Goal: Transaction & Acquisition: Purchase product/service

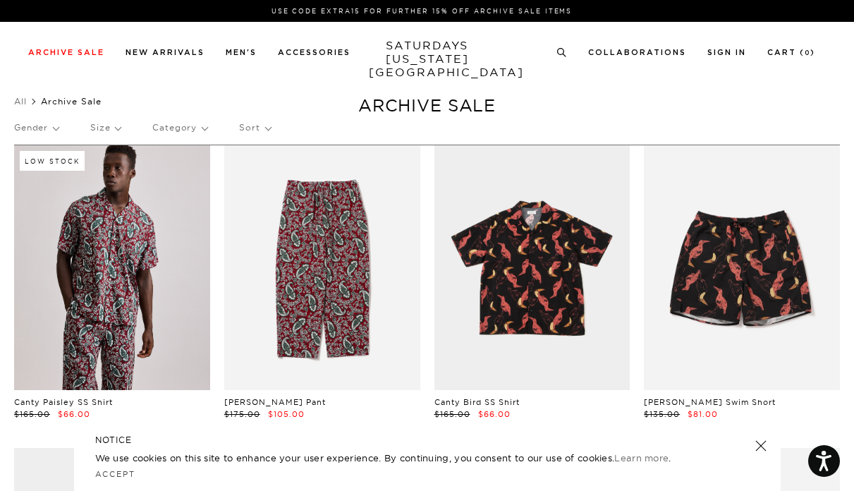
click at [118, 127] on p "Size" at bounding box center [105, 127] width 30 height 32
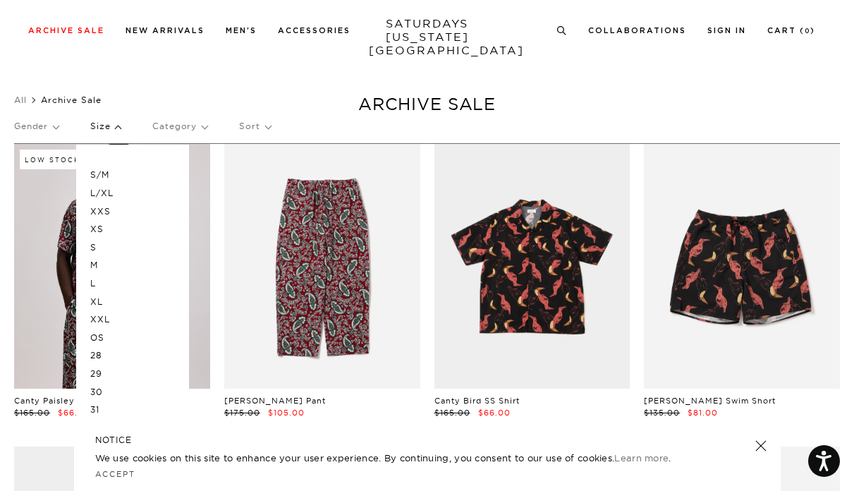
scroll to position [0, 8]
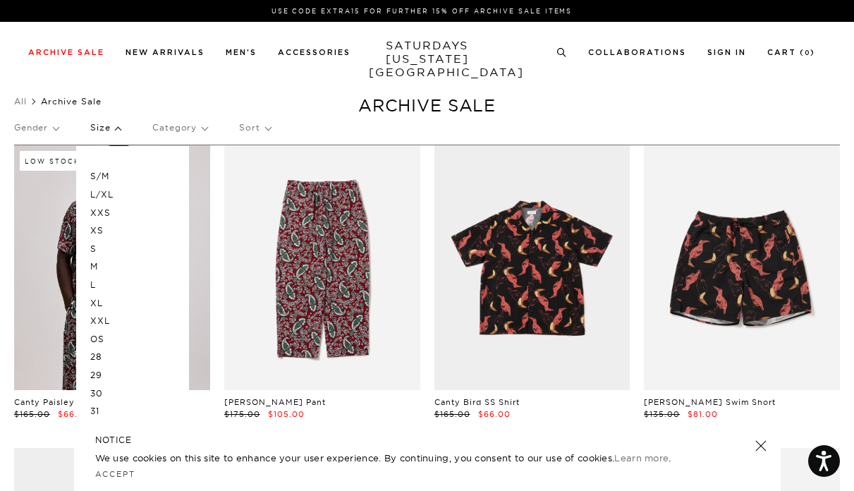
click at [95, 229] on p "XS" at bounding box center [132, 231] width 85 height 18
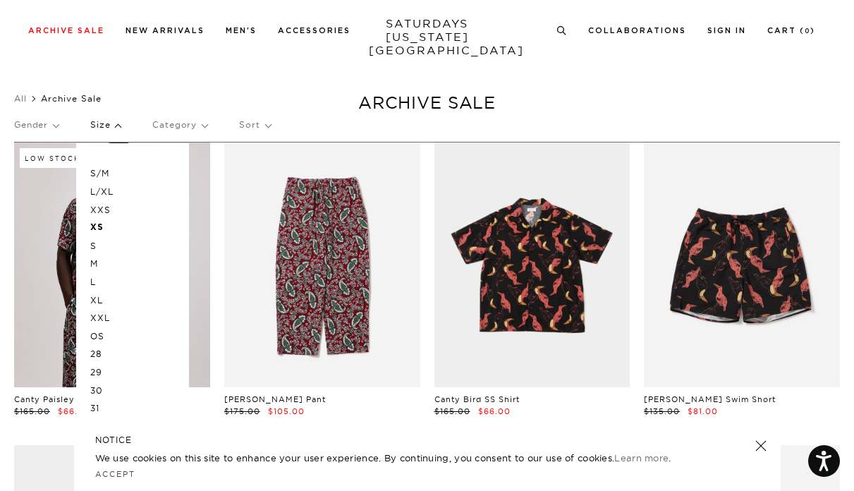
scroll to position [12, 8]
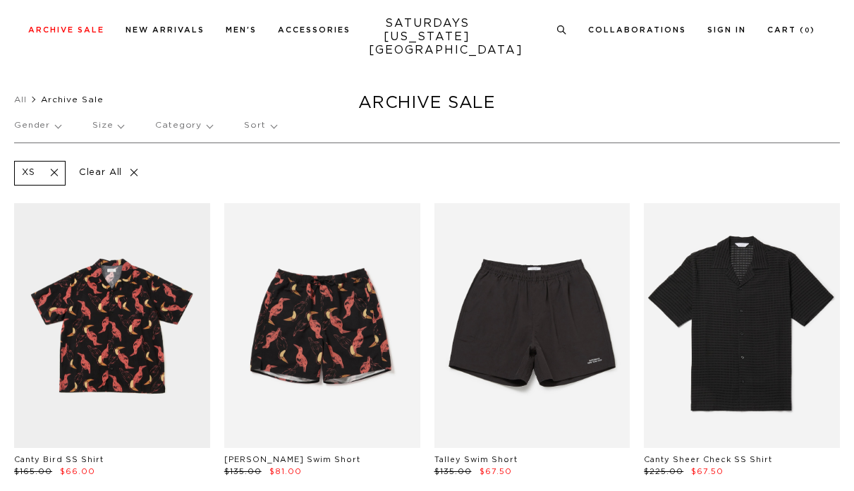
scroll to position [3, 1]
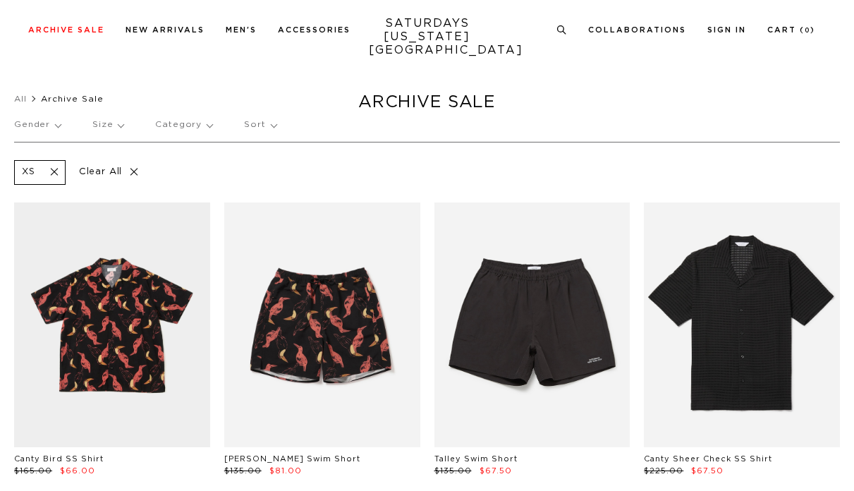
click at [106, 123] on p "Size" at bounding box center [107, 125] width 31 height 32
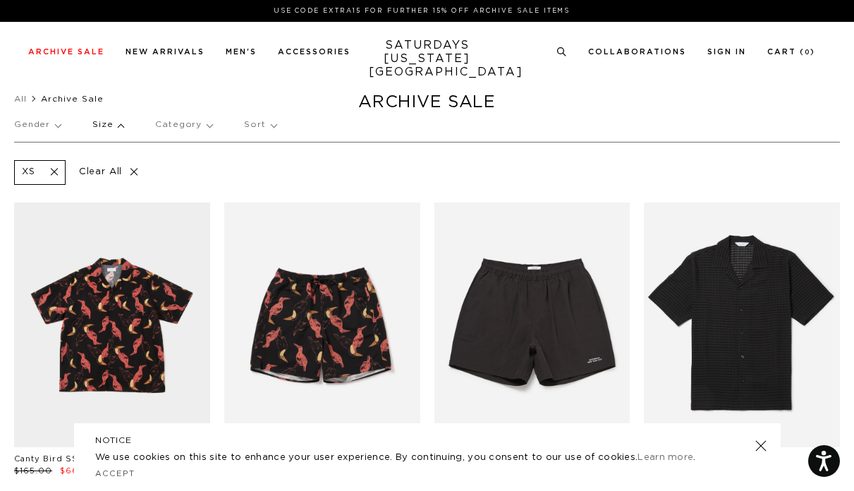
scroll to position [0, 0]
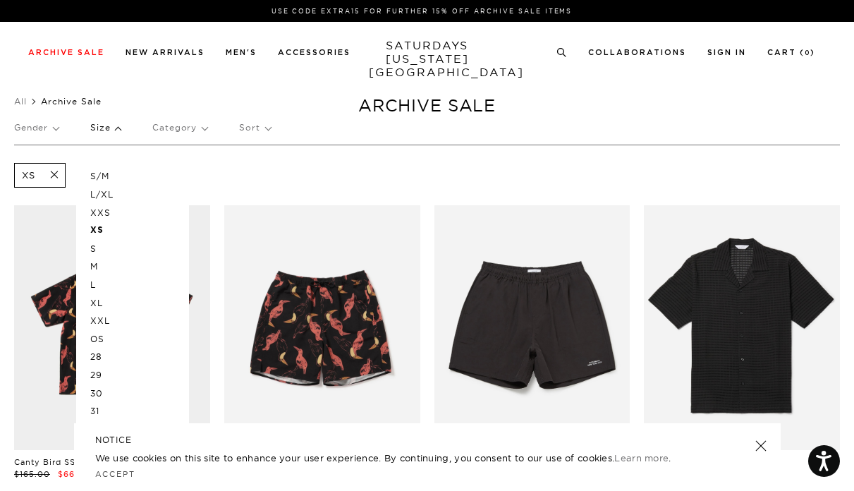
click at [281, 169] on div "XS Clear All" at bounding box center [427, 175] width 826 height 32
click at [54, 130] on p "Gender" at bounding box center [36, 127] width 44 height 32
click at [184, 125] on p "Category" at bounding box center [179, 127] width 55 height 32
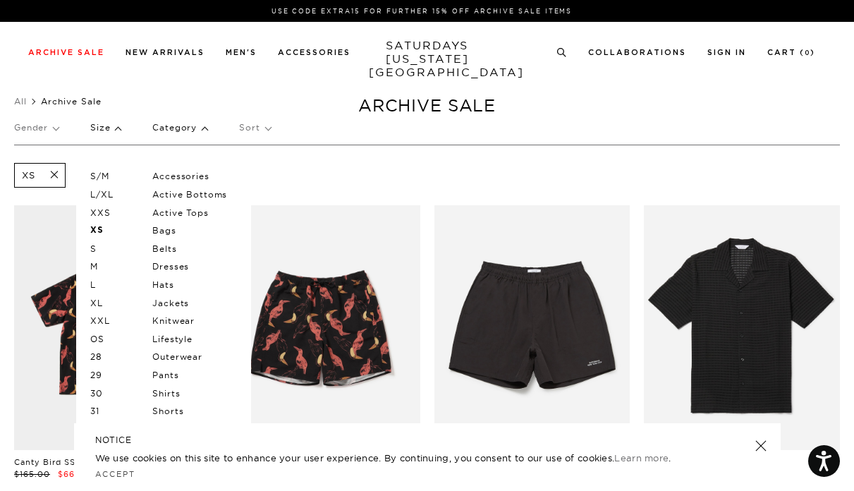
click at [170, 396] on p "Shirts" at bounding box center [194, 393] width 85 height 18
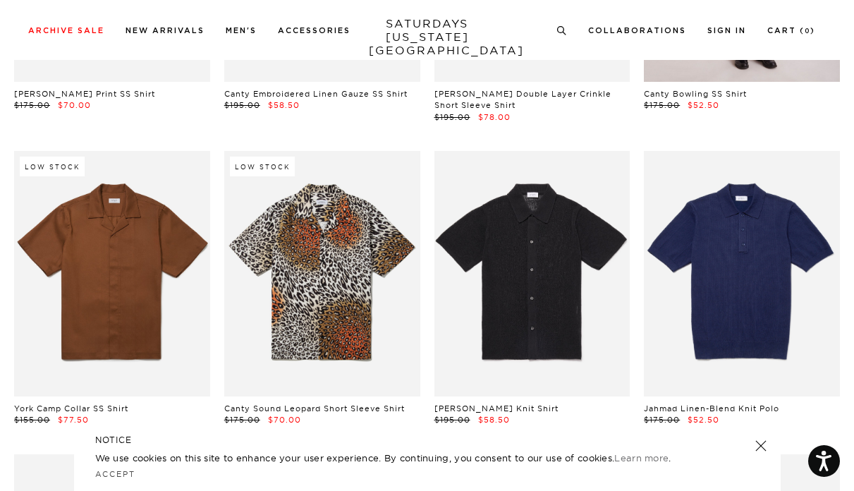
scroll to position [1280, 1]
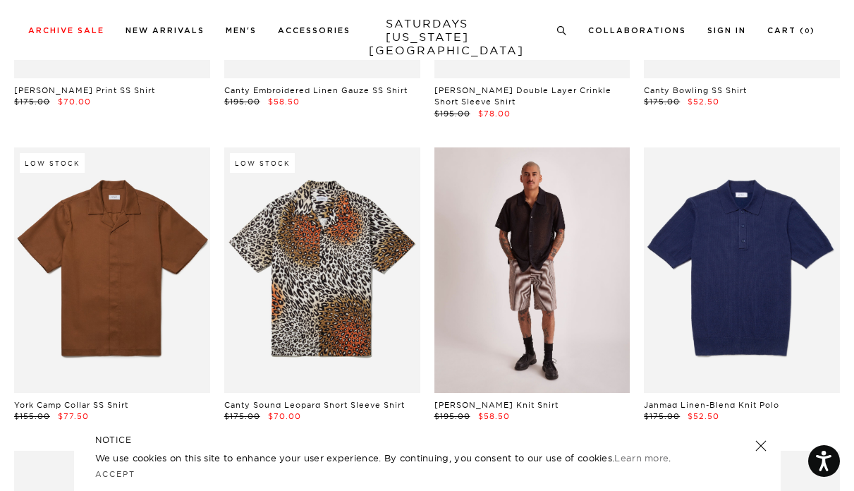
click at [603, 313] on link at bounding box center [533, 269] width 196 height 245
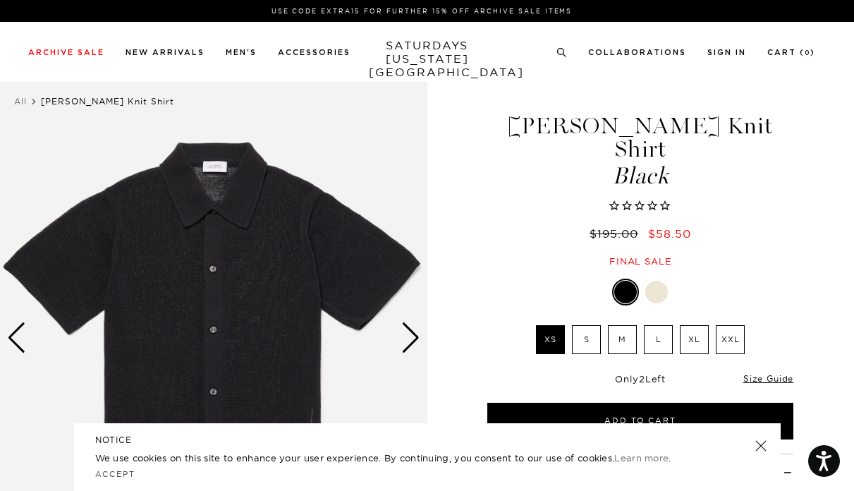
click at [405, 337] on div "Next slide" at bounding box center [410, 337] width 19 height 31
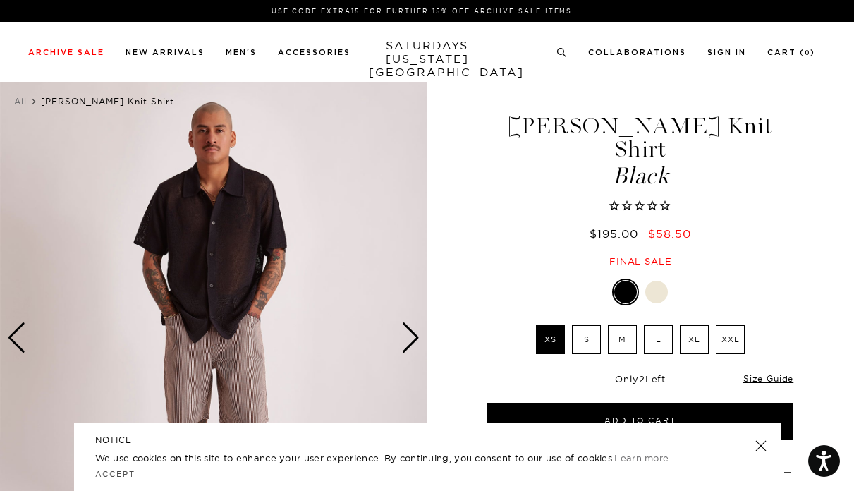
click at [405, 337] on div "Next slide" at bounding box center [410, 337] width 19 height 31
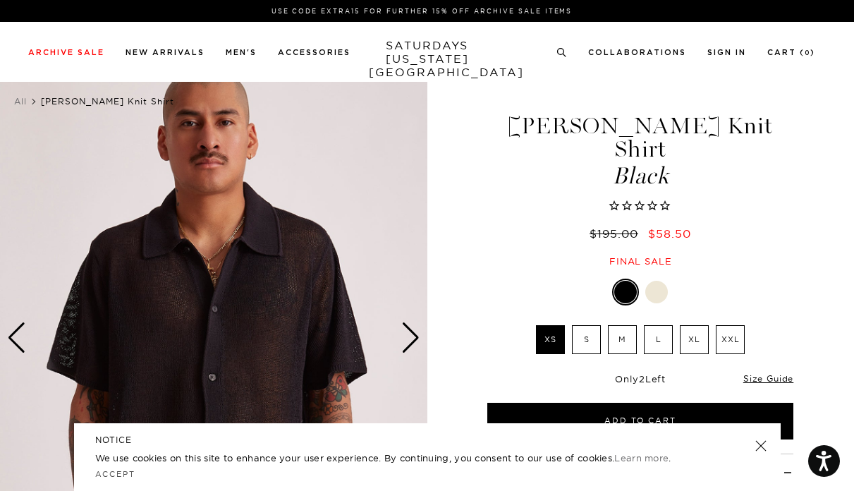
click at [405, 337] on div "Next slide" at bounding box center [410, 337] width 19 height 31
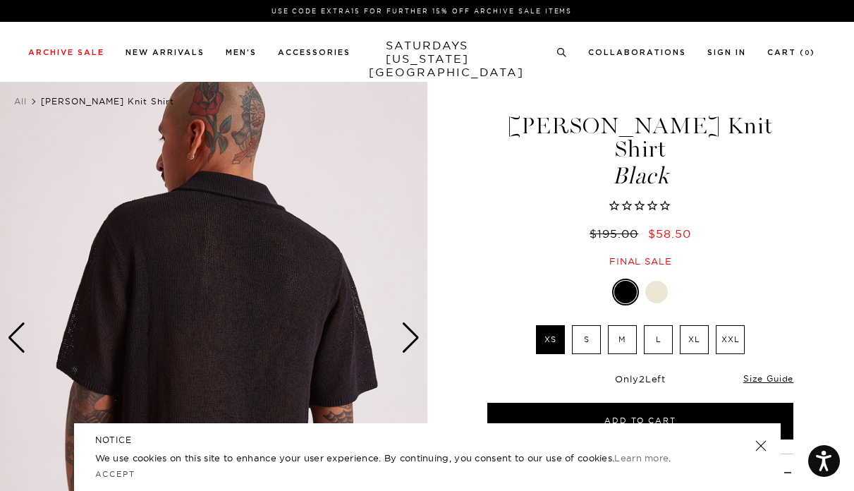
click at [405, 337] on div "Next slide" at bounding box center [410, 337] width 19 height 31
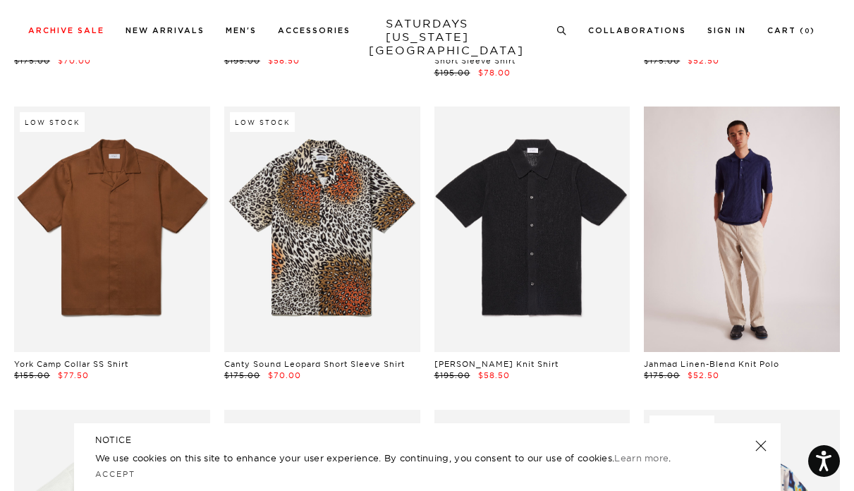
scroll to position [1324, 1]
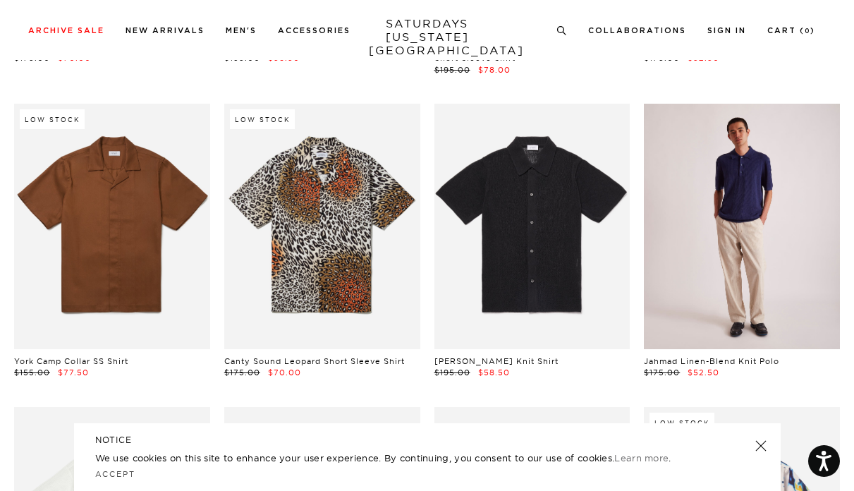
click at [715, 282] on link at bounding box center [742, 226] width 196 height 245
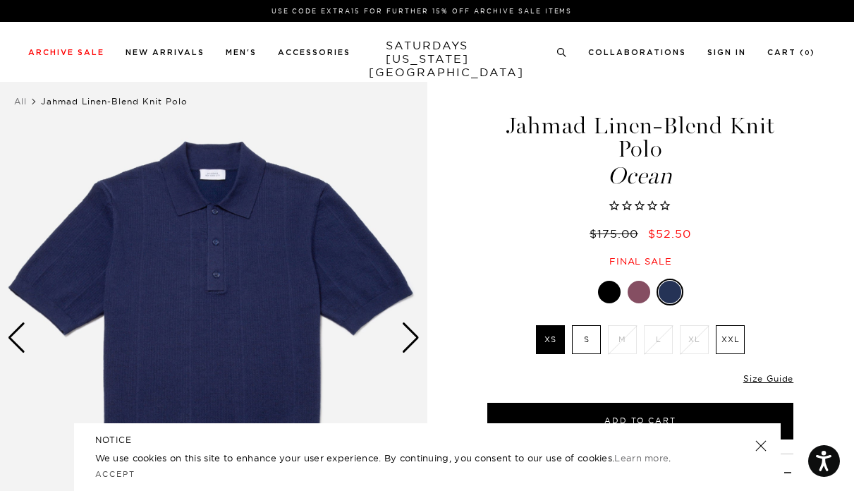
click at [410, 339] on div "Next slide" at bounding box center [410, 337] width 19 height 31
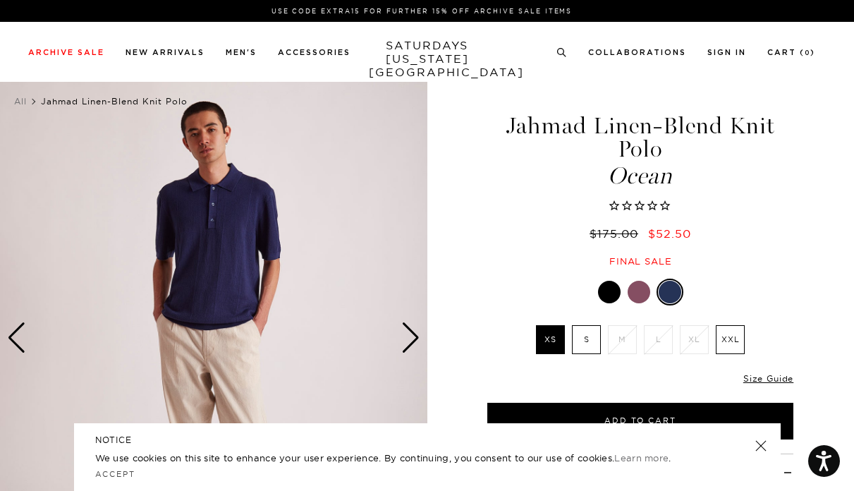
click at [410, 339] on div "Next slide" at bounding box center [410, 337] width 19 height 31
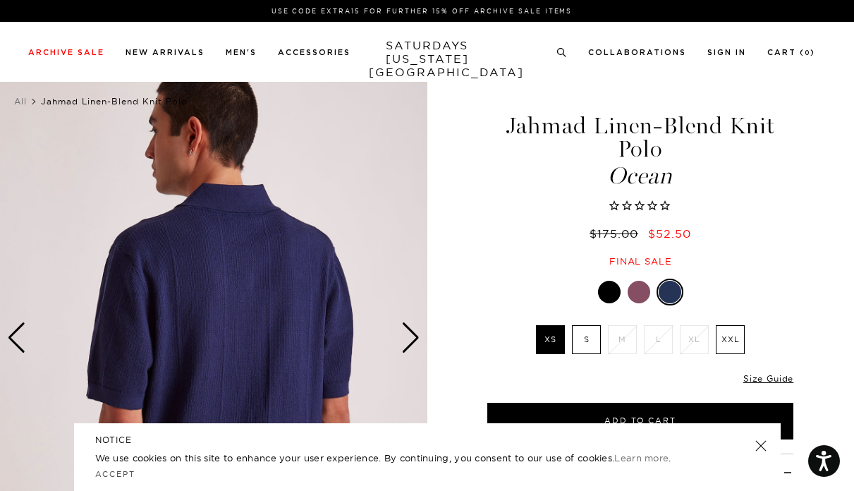
click at [410, 339] on div "Next slide" at bounding box center [410, 337] width 19 height 31
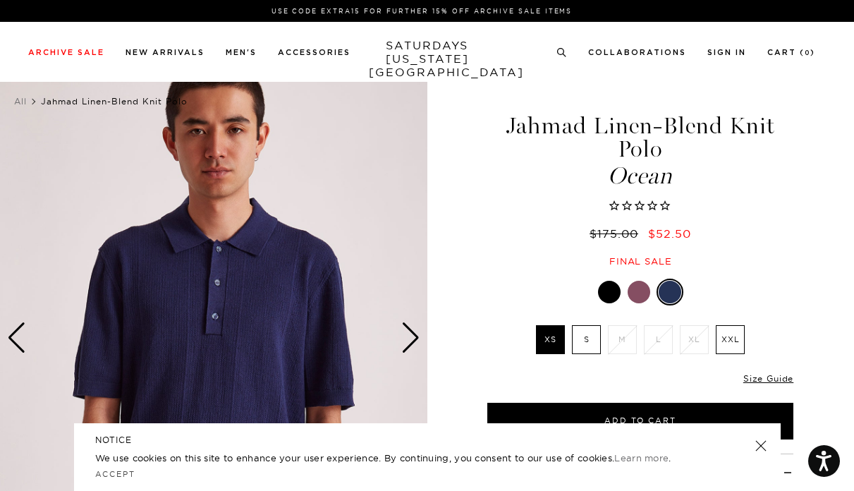
click at [410, 339] on div "Next slide" at bounding box center [410, 337] width 19 height 31
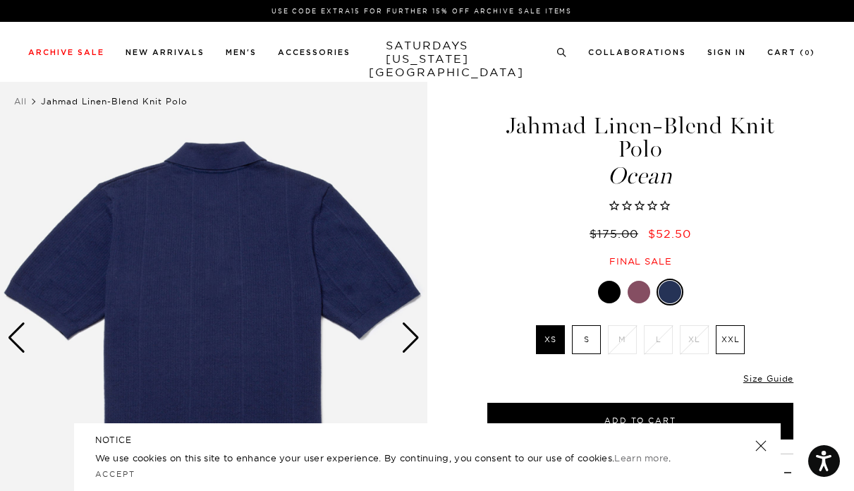
click at [410, 339] on div "Next slide" at bounding box center [410, 337] width 19 height 31
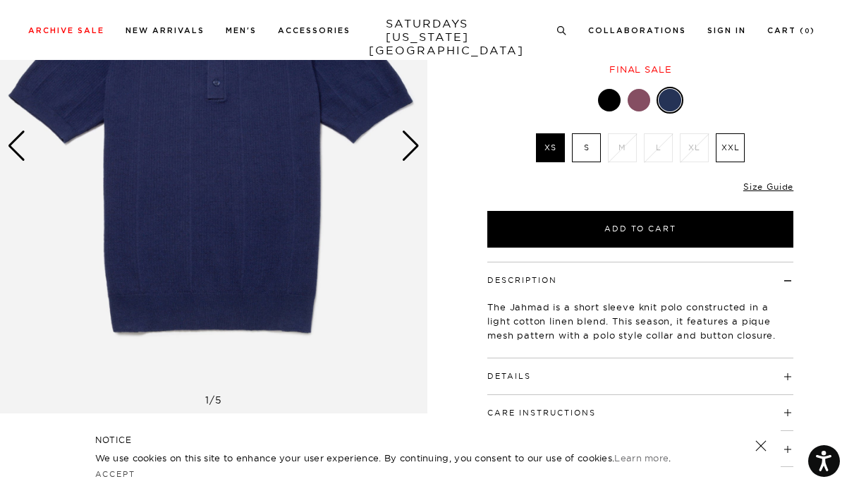
scroll to position [193, 0]
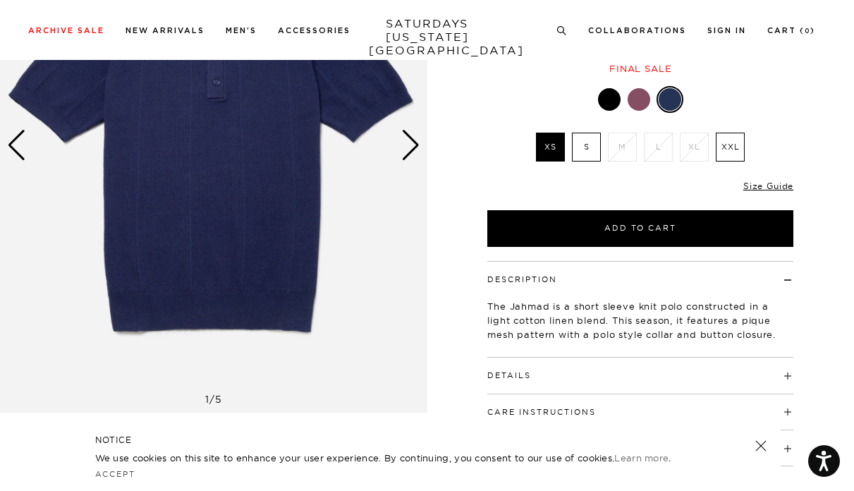
click at [634, 95] on div at bounding box center [639, 99] width 23 height 23
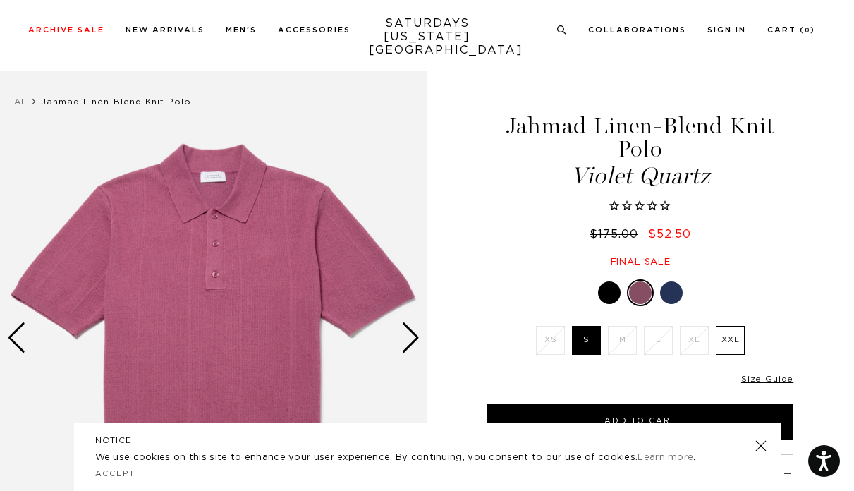
scroll to position [38, 0]
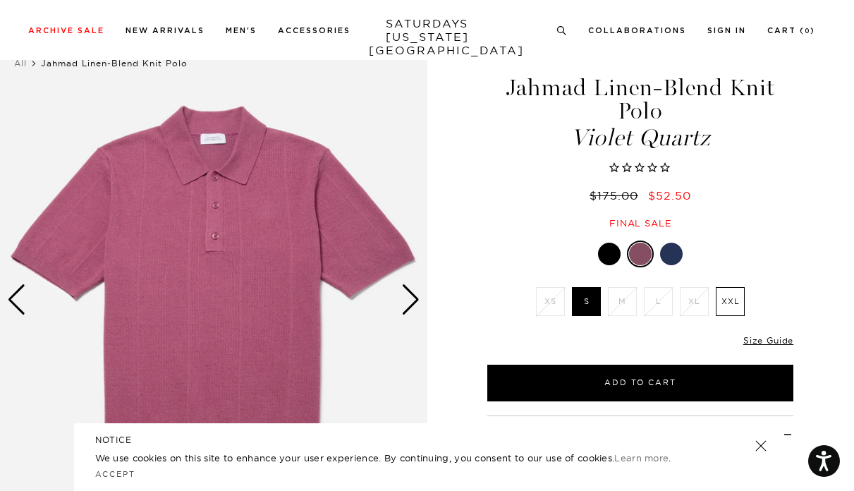
click at [611, 250] on div at bounding box center [609, 254] width 23 height 23
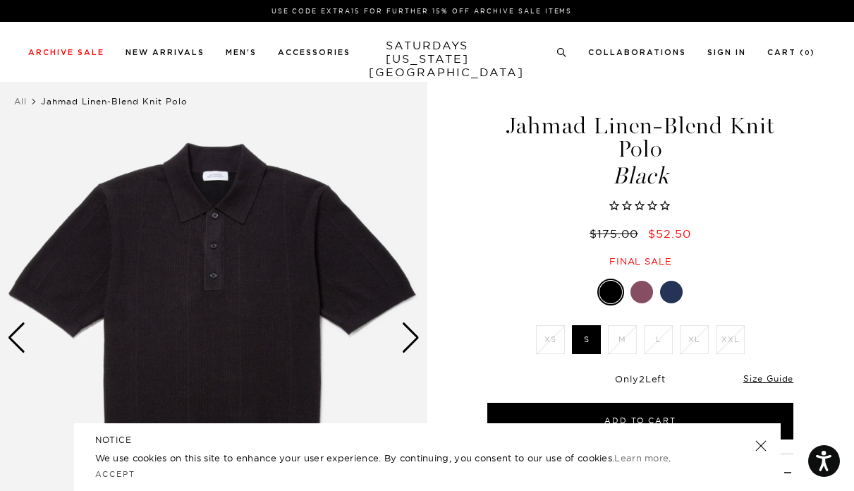
click at [667, 288] on div at bounding box center [671, 292] width 23 height 23
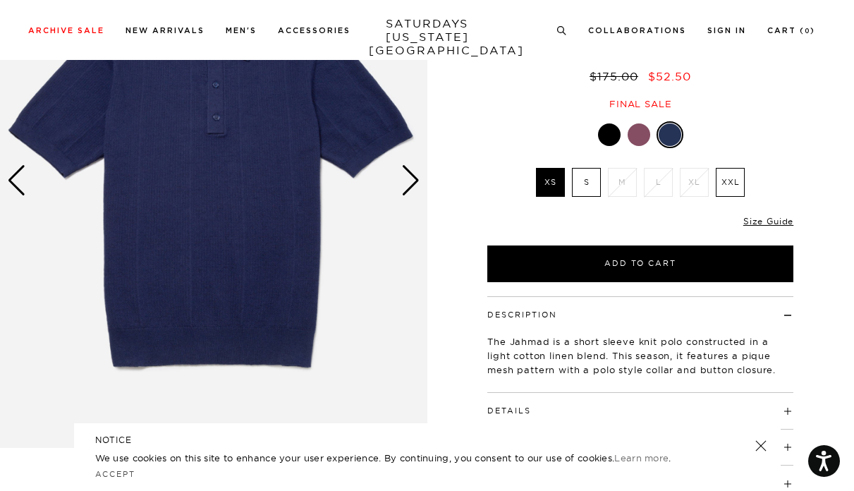
scroll to position [171, 0]
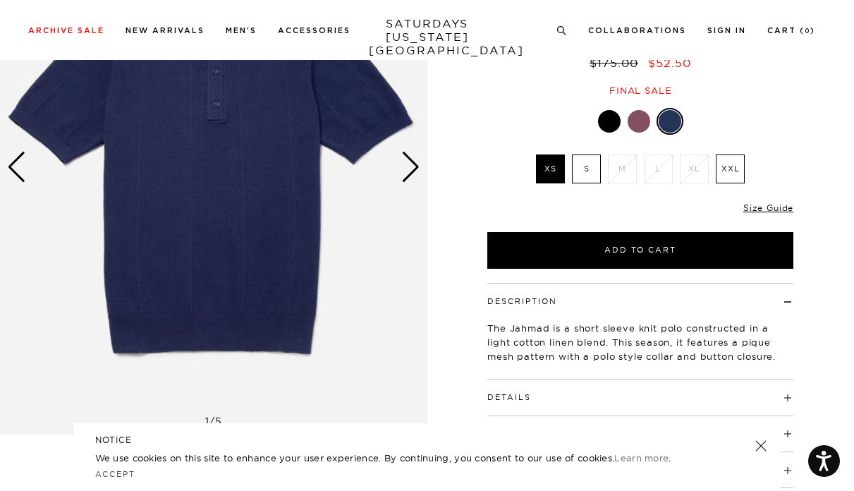
click at [552, 169] on label "XS" at bounding box center [550, 168] width 29 height 29
click at [0, 0] on input "XS" at bounding box center [0, 0] width 0 height 0
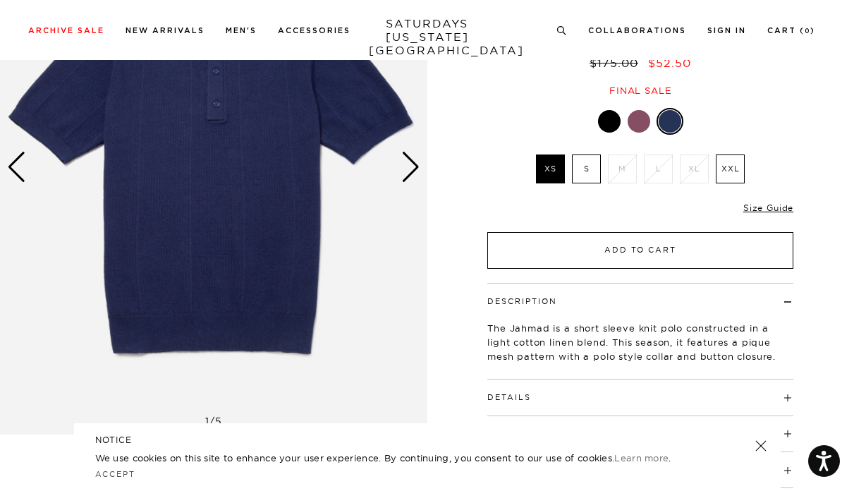
click at [620, 254] on button "Add to Cart" at bounding box center [640, 250] width 306 height 37
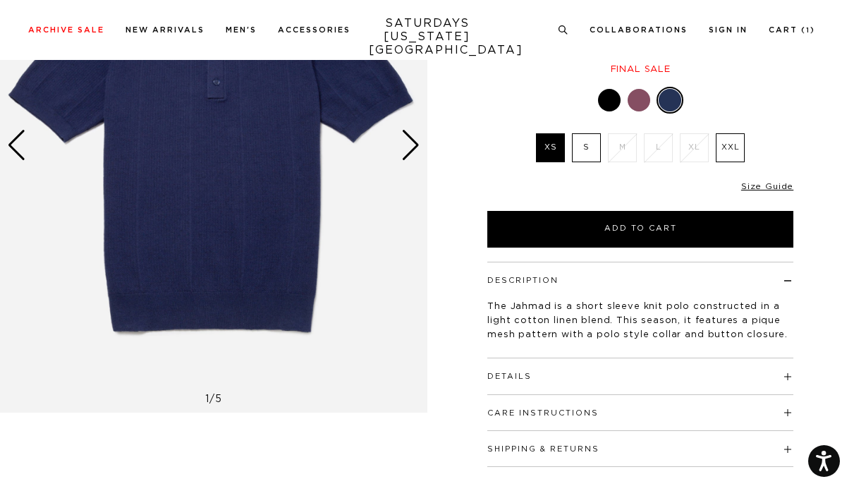
scroll to position [257, 0]
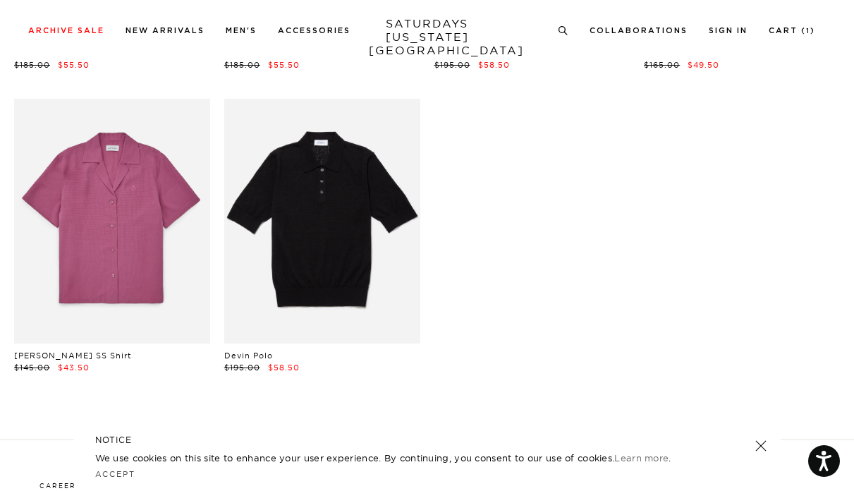
scroll to position [4100, 1]
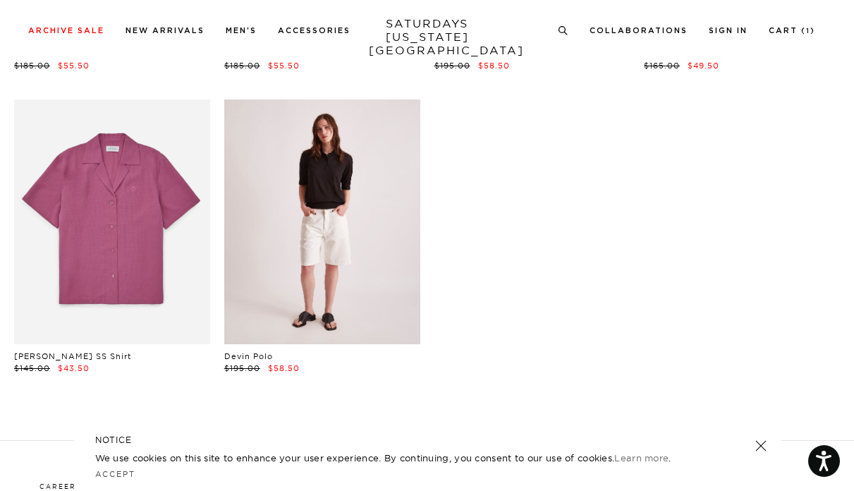
click at [275, 250] on link at bounding box center [322, 221] width 196 height 245
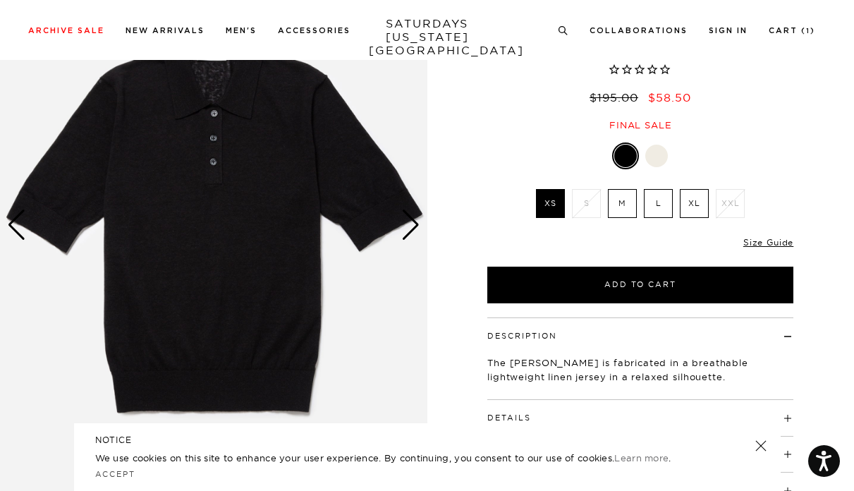
scroll to position [110, 0]
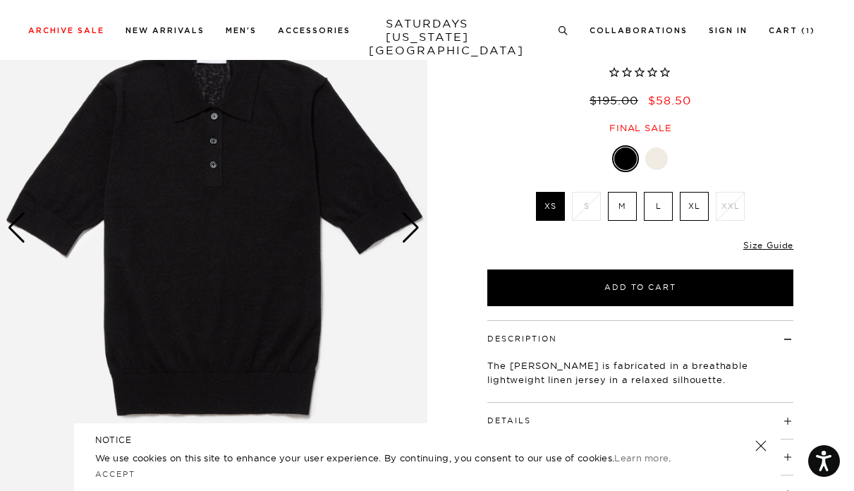
click at [404, 224] on div "Next slide" at bounding box center [410, 227] width 19 height 31
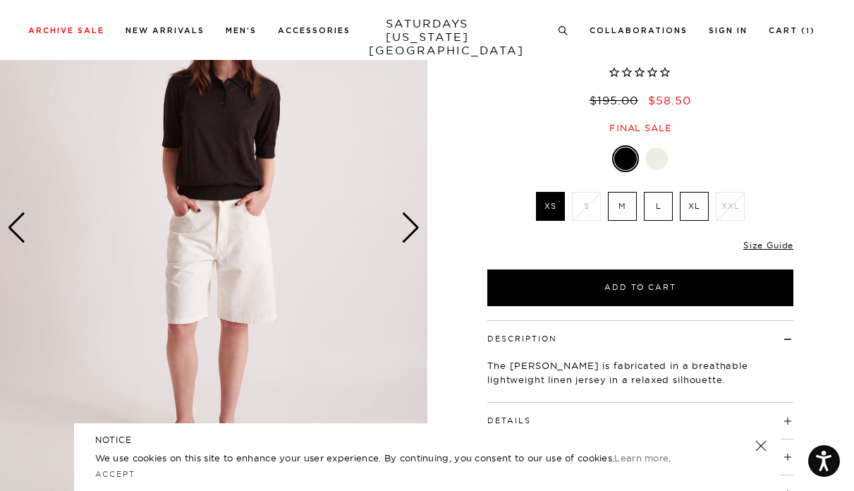
click at [404, 224] on div "Next slide" at bounding box center [410, 227] width 19 height 31
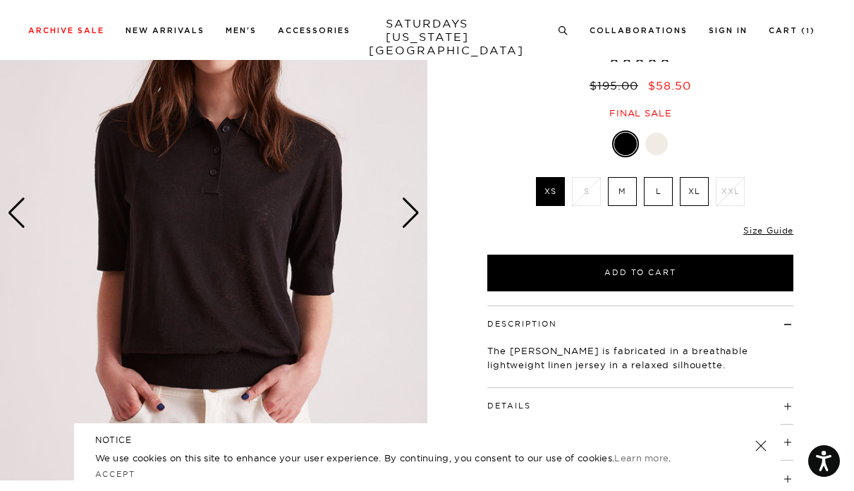
scroll to position [130, 0]
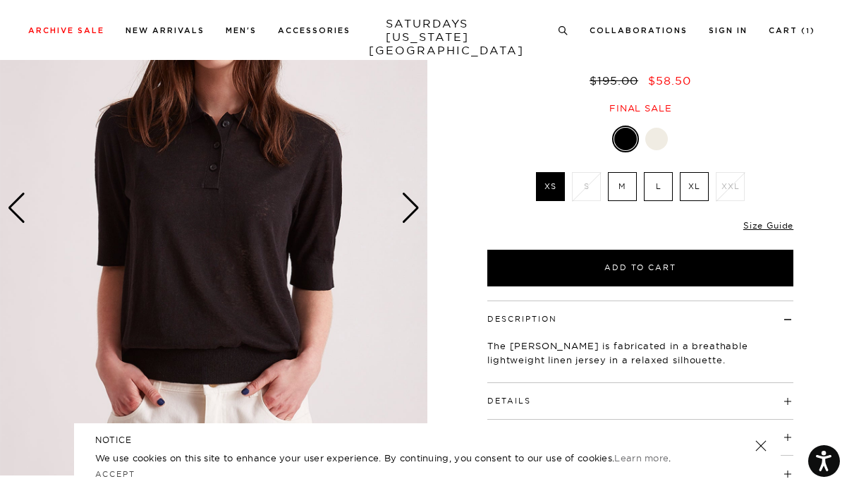
click at [407, 219] on div "Next slide" at bounding box center [410, 208] width 19 height 31
